Goal: Task Accomplishment & Management: Manage account settings

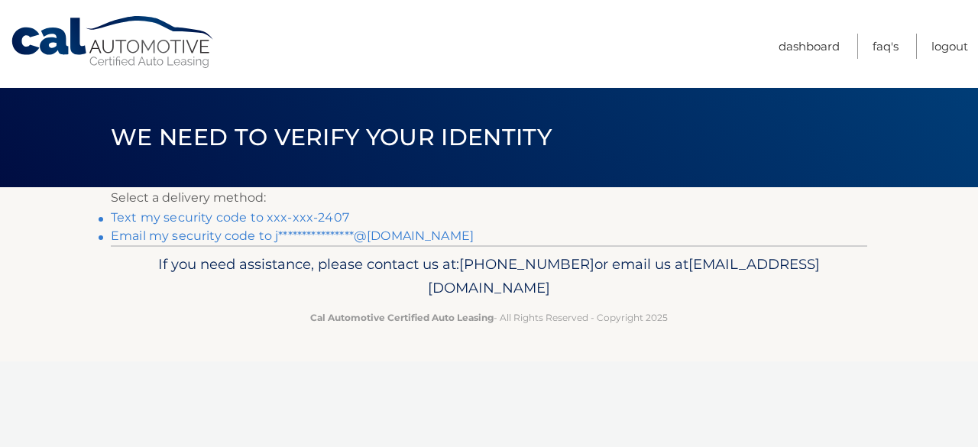
click at [296, 213] on link "Text my security code to xxx-xxx-2407" at bounding box center [230, 217] width 238 height 15
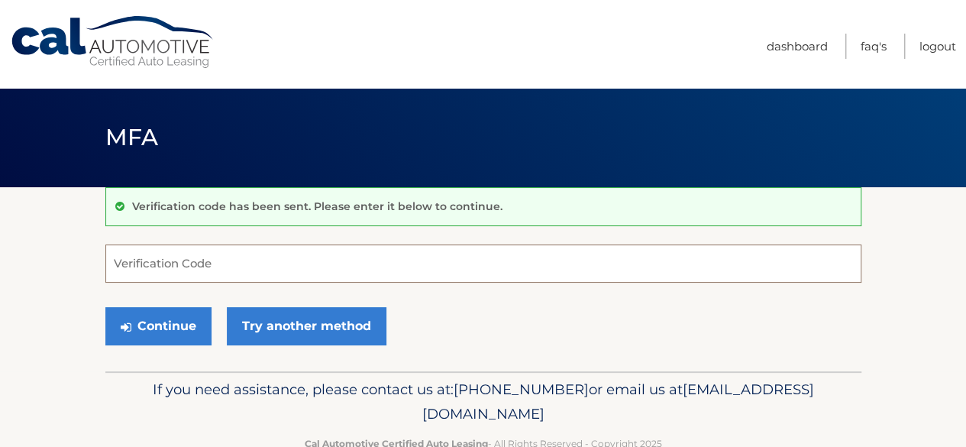
click at [225, 254] on input "Verification Code" at bounding box center [483, 263] width 756 height 38
click at [177, 271] on input "Verification Code" at bounding box center [483, 263] width 756 height 38
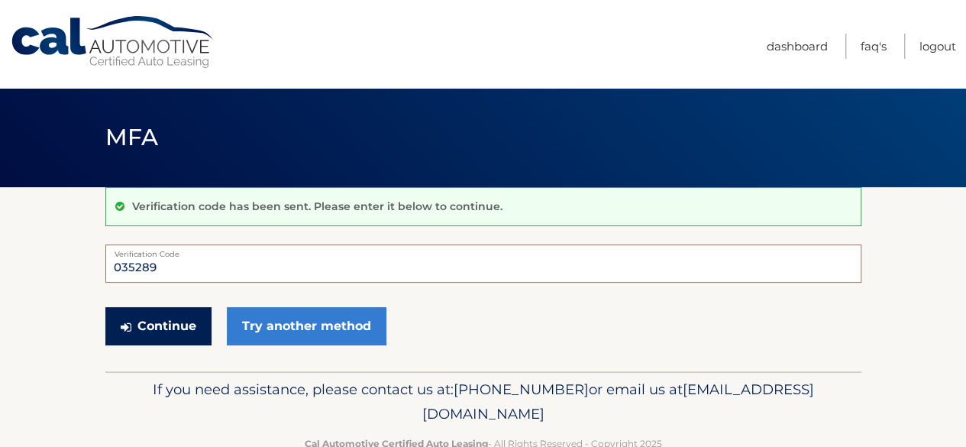
type input "035289"
click at [135, 322] on button "Continue" at bounding box center [158, 326] width 106 height 38
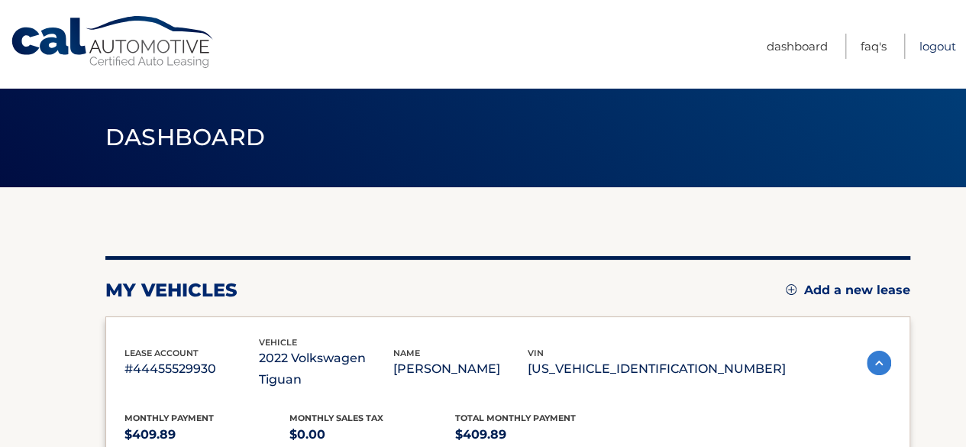
click at [935, 51] on link "Logout" at bounding box center [938, 46] width 37 height 25
